Goal: Task Accomplishment & Management: Use online tool/utility

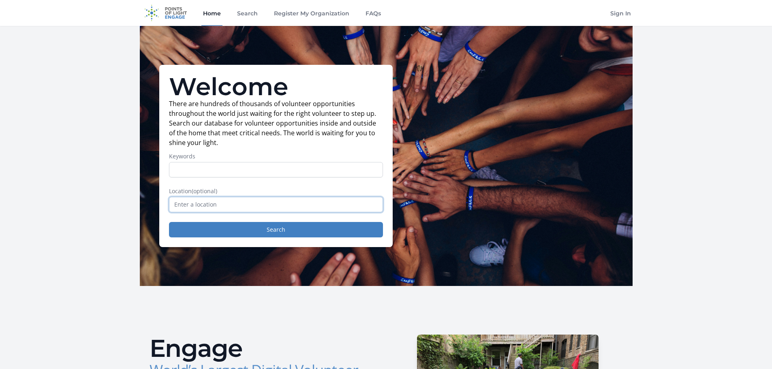
click at [214, 208] on input "text" at bounding box center [276, 204] width 214 height 15
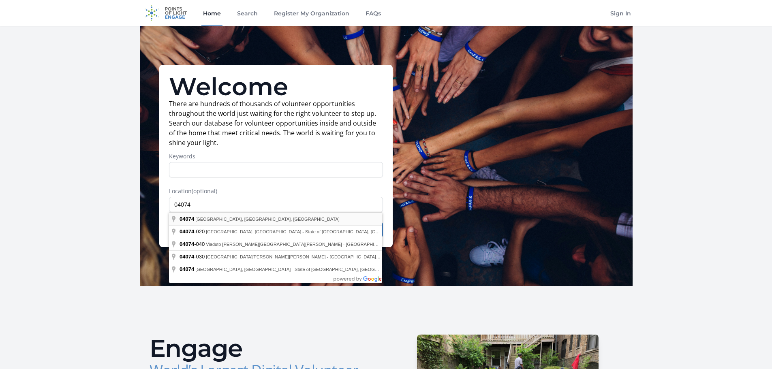
type input "[GEOGRAPHIC_DATA], [GEOGRAPHIC_DATA]"
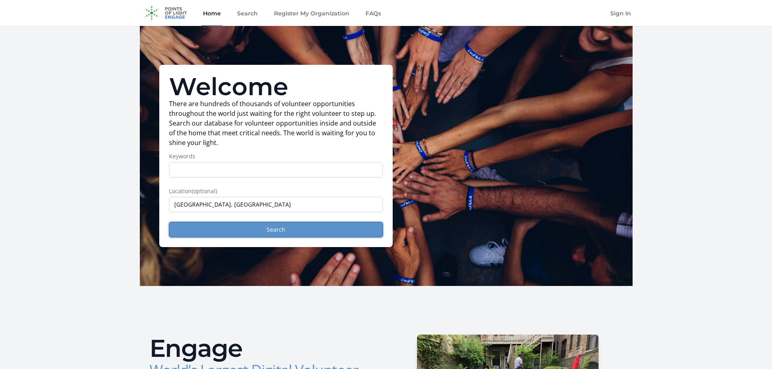
click at [260, 231] on button "Search" at bounding box center [276, 229] width 214 height 15
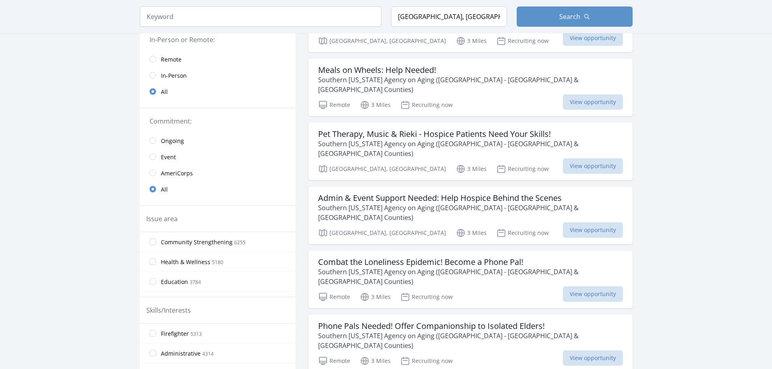
scroll to position [81, 0]
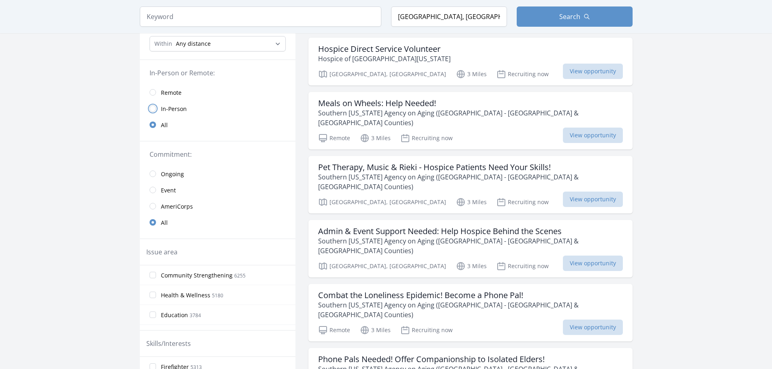
click at [151, 109] on input "radio" at bounding box center [153, 108] width 6 height 6
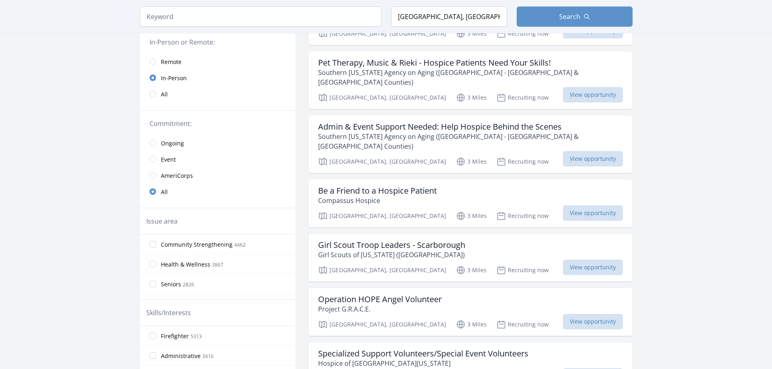
scroll to position [162, 0]
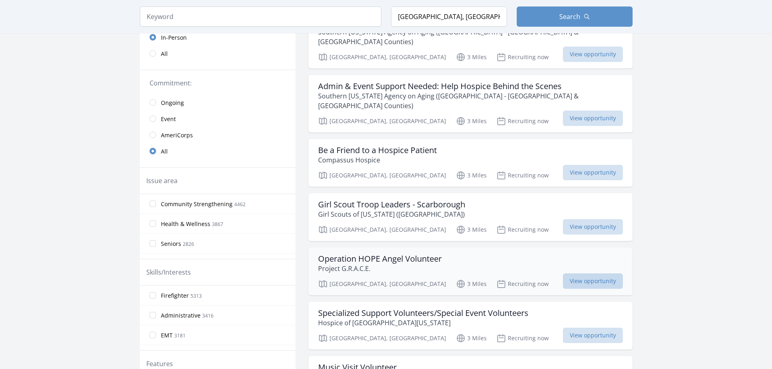
click at [563, 274] on span "View opportunity" at bounding box center [593, 281] width 60 height 15
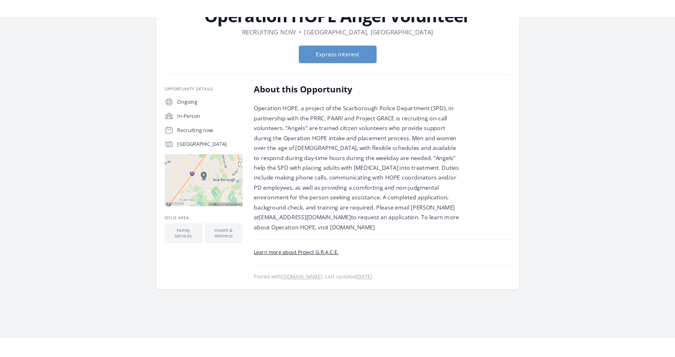
scroll to position [81, 0]
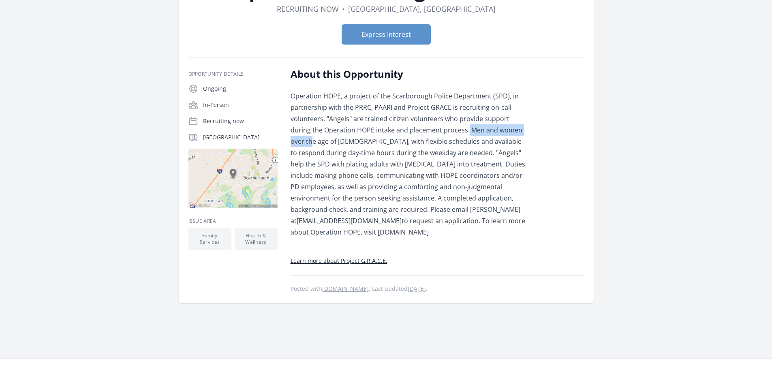
drag, startPoint x: 446, startPoint y: 130, endPoint x: 523, endPoint y: 134, distance: 76.7
click at [523, 134] on p "Operation HOPE, a project of the Scarborough Police Department (SPD), in partne…" at bounding box center [409, 164] width 237 height 148
click at [522, 153] on p "Operation HOPE, a project of the Scarborough Police Department (SPD), in partne…" at bounding box center [409, 164] width 237 height 148
drag, startPoint x: 450, startPoint y: 132, endPoint x: 537, endPoint y: 135, distance: 87.2
click at [537, 135] on div "About this Opportunity Operation HOPE, a project of the Scarborough Police Depa…" at bounding box center [438, 181] width 294 height 226
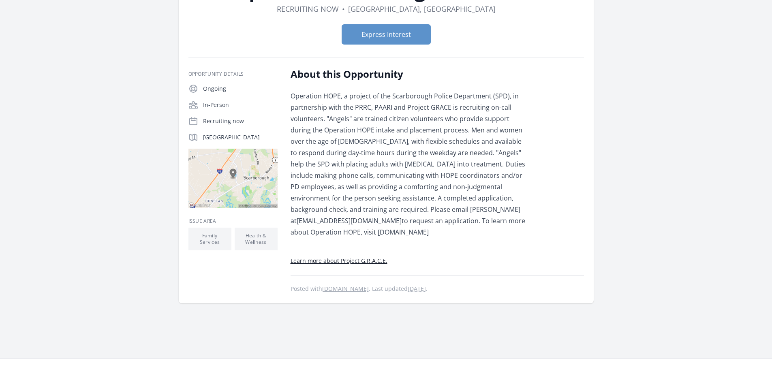
click at [534, 163] on div "About this Opportunity Operation HOPE, a project of the Scarborough Police Depa…" at bounding box center [438, 181] width 294 height 226
